Goal: Task Accomplishment & Management: Use online tool/utility

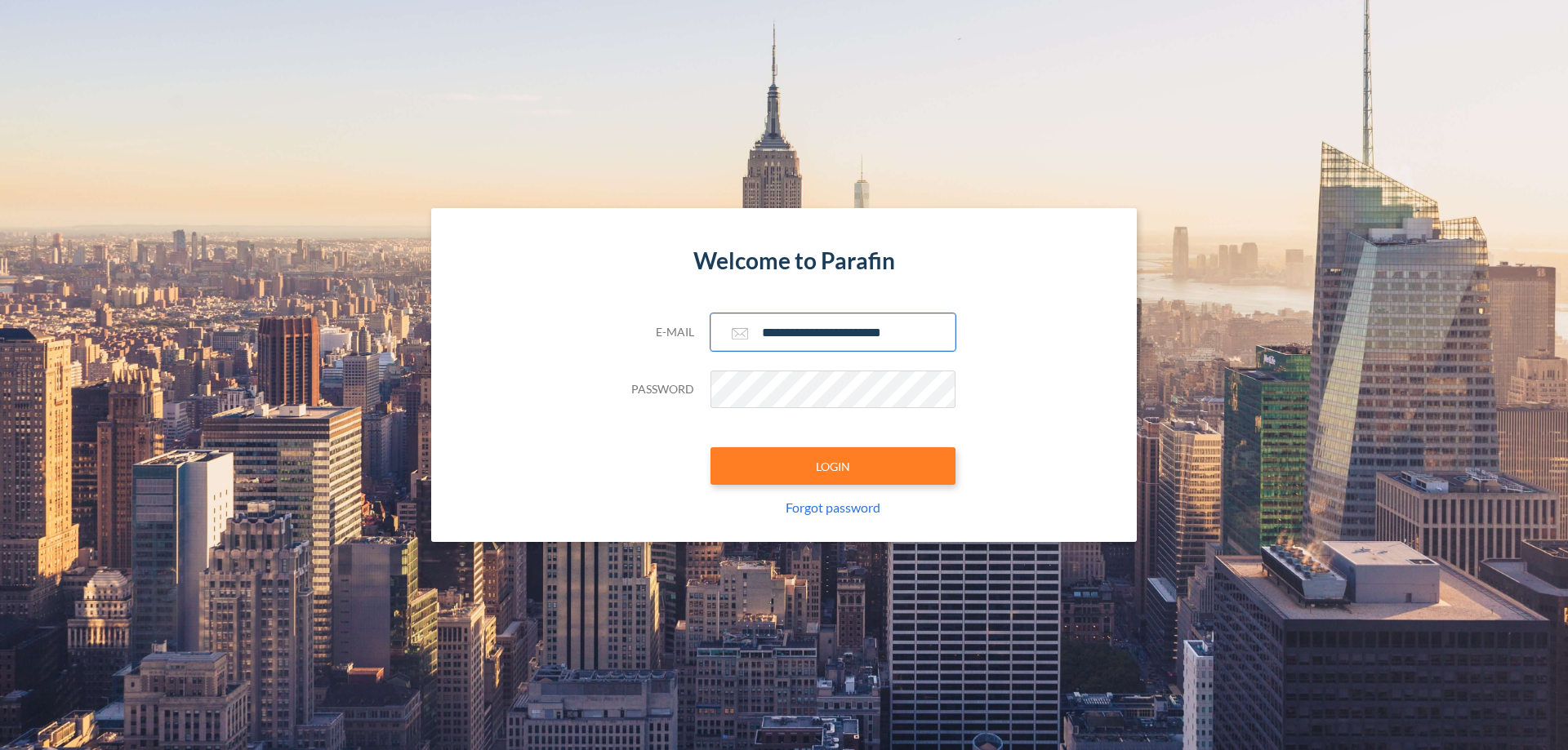
type input "**********"
click at [833, 466] on button "LOGIN" at bounding box center [834, 466] width 245 height 37
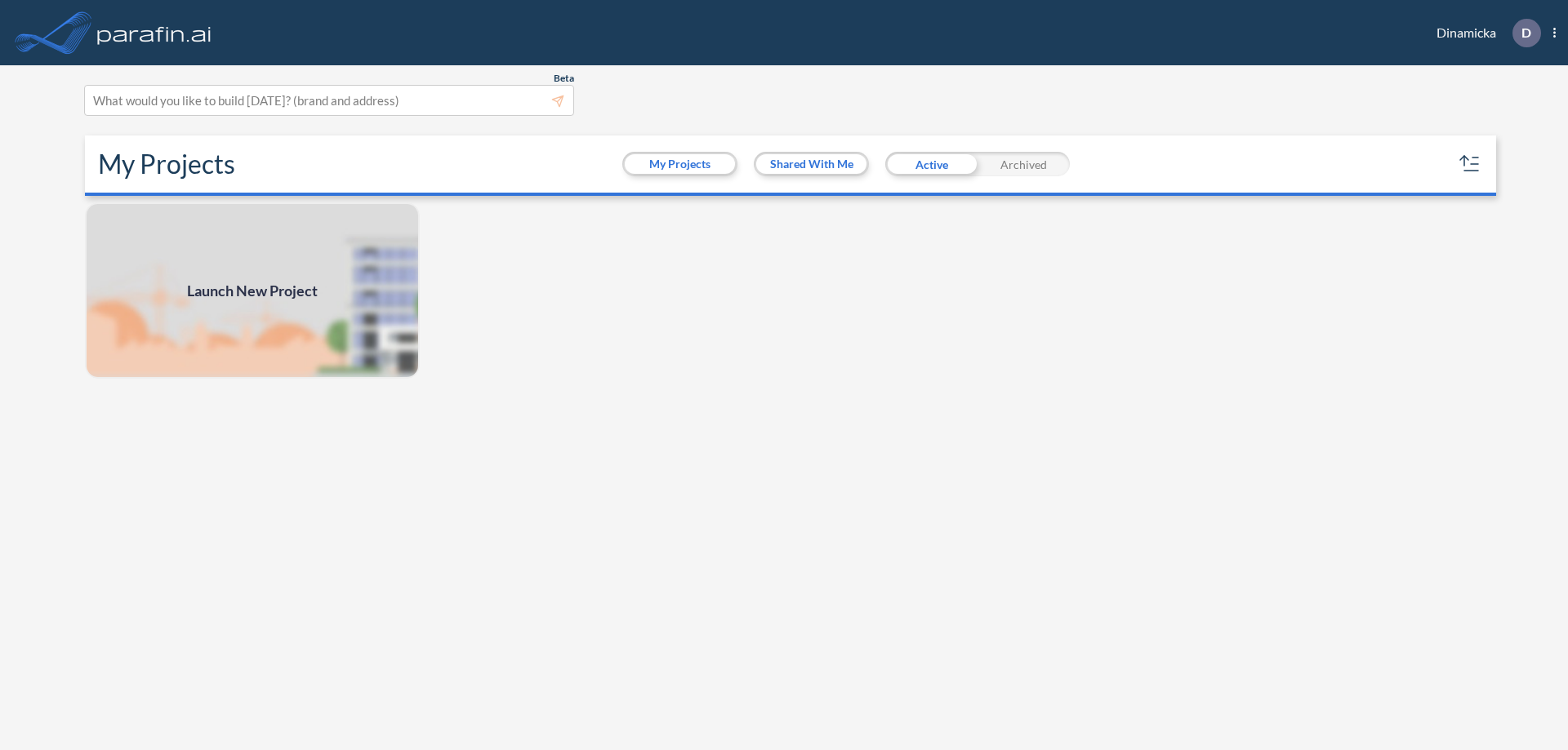
scroll to position [4, 0]
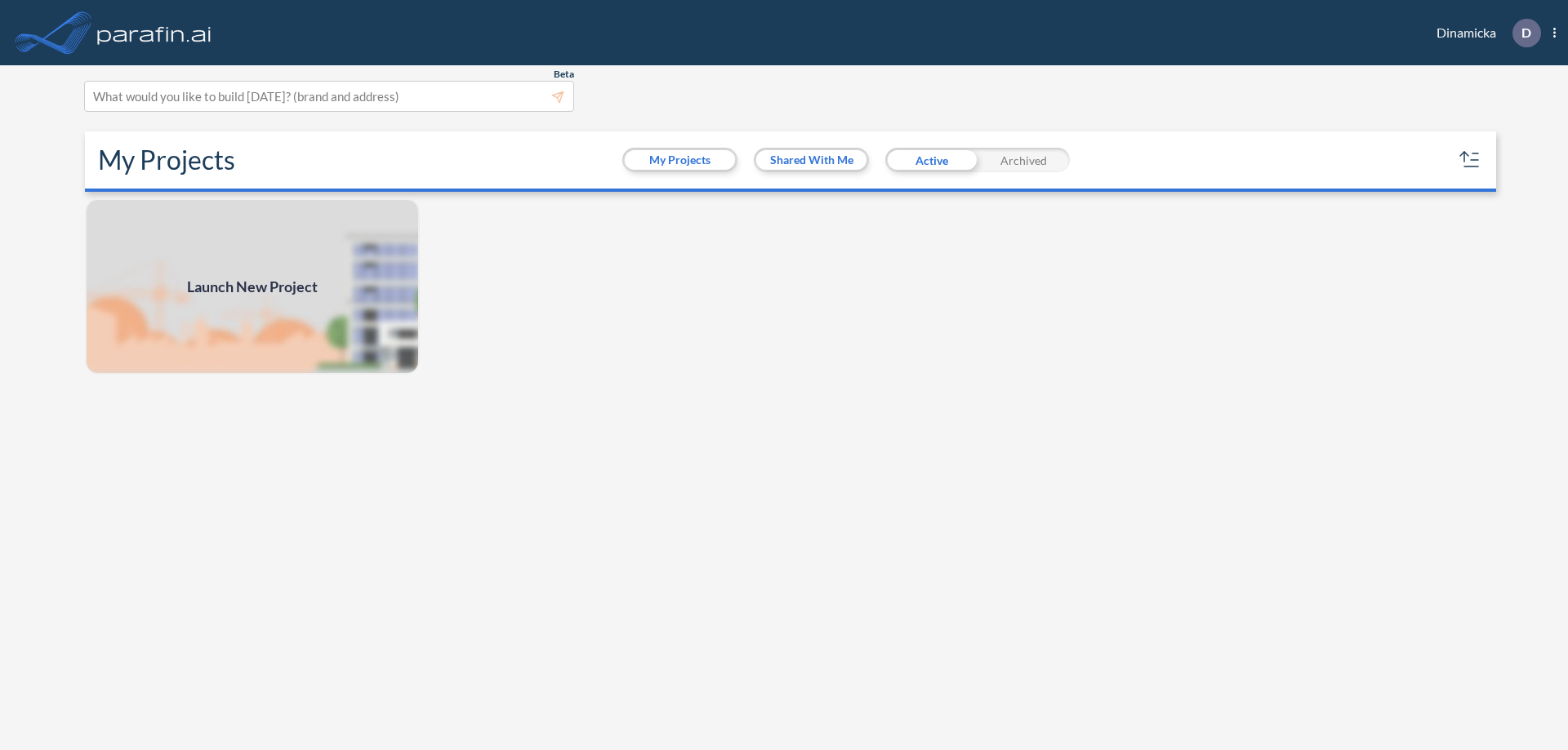
click at [252, 287] on span "Launch New Project" at bounding box center [253, 287] width 131 height 22
